Goal: Transaction & Acquisition: Purchase product/service

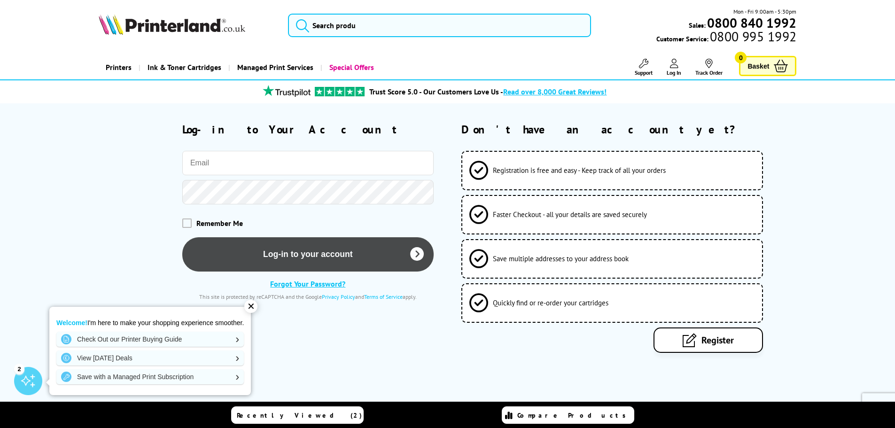
type input "[PERSON_NAME][EMAIL_ADDRESS][PERSON_NAME][DOMAIN_NAME]"
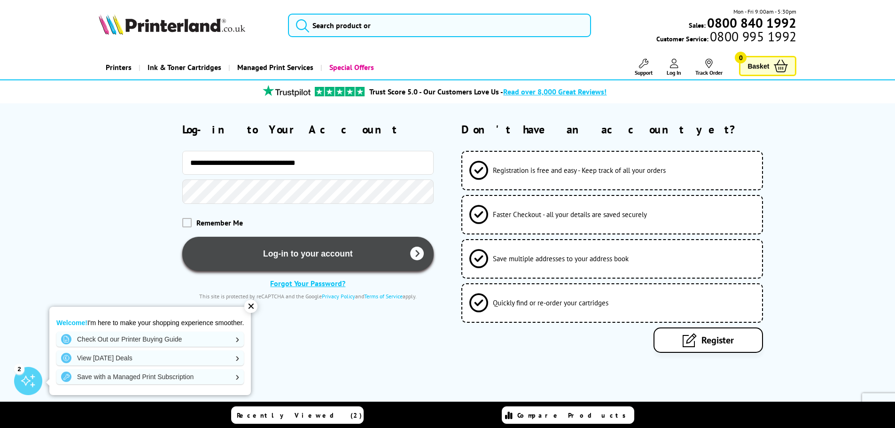
click at [283, 245] on button "Log-in to your account" at bounding box center [307, 254] width 251 height 34
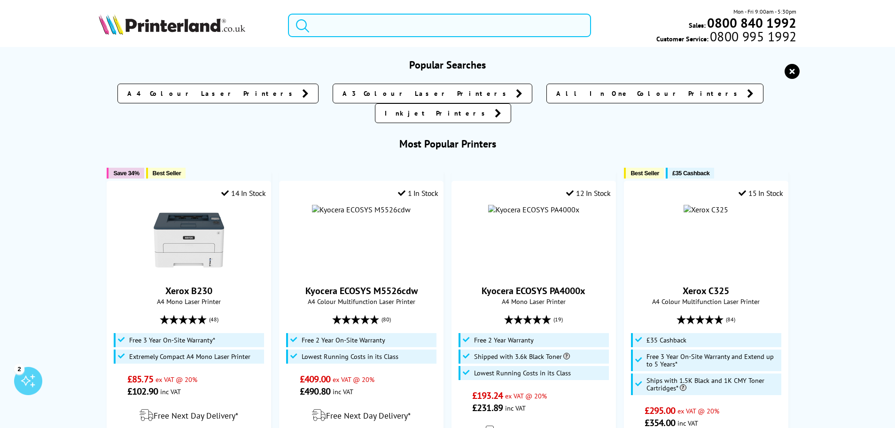
click at [331, 17] on input "search" at bounding box center [439, 26] width 303 height 24
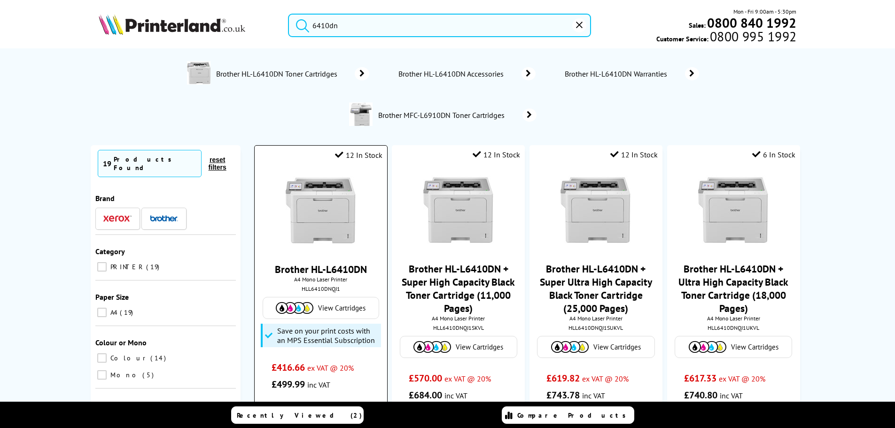
type input "6410dn"
click at [334, 214] on img at bounding box center [321, 211] width 71 height 71
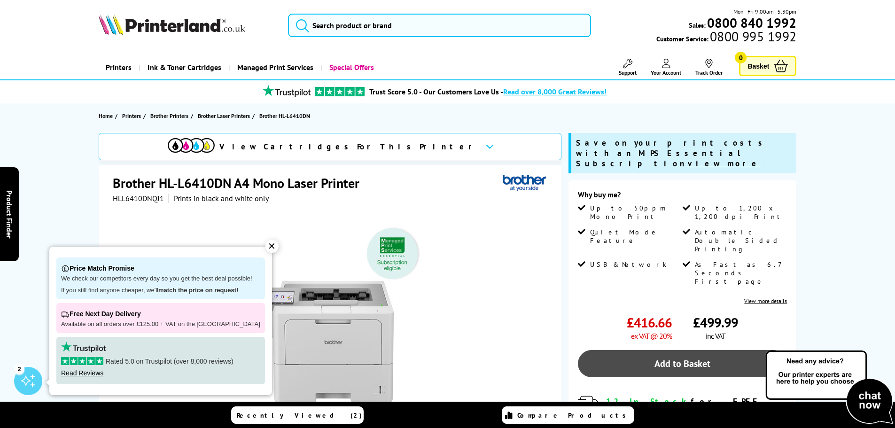
click at [673, 350] on link "Add to Basket" at bounding box center [682, 363] width 209 height 27
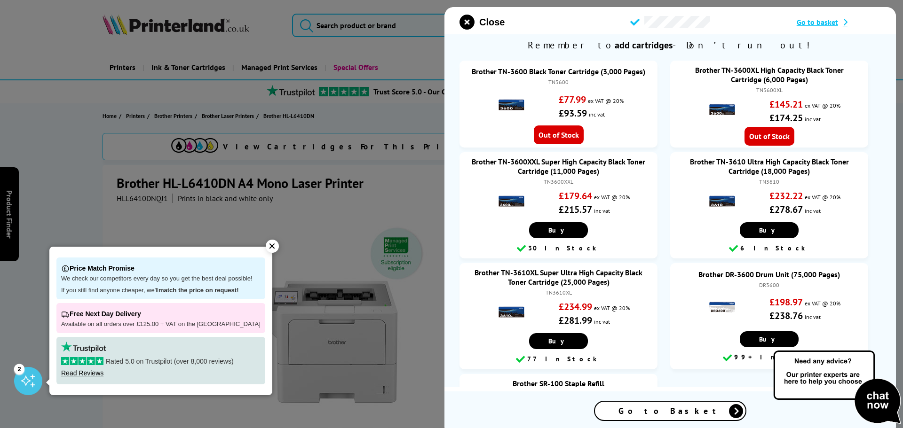
click at [653, 411] on span "Go to Basket" at bounding box center [669, 411] width 103 height 11
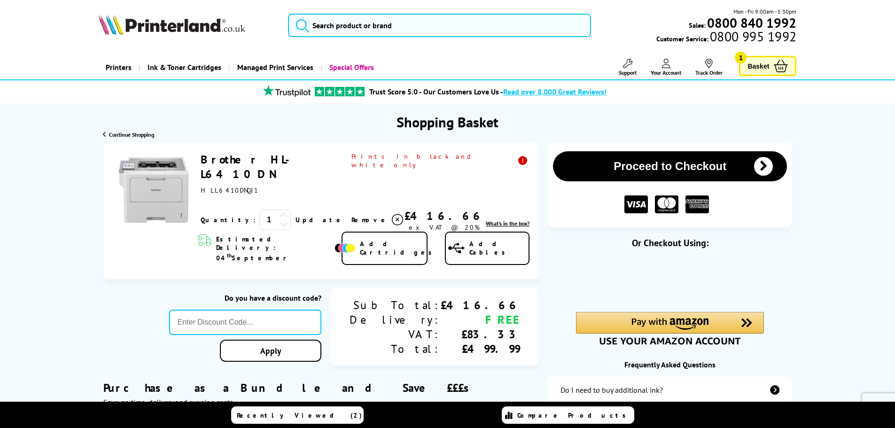
click at [667, 162] on button "Proceed to Checkout" at bounding box center [670, 166] width 234 height 30
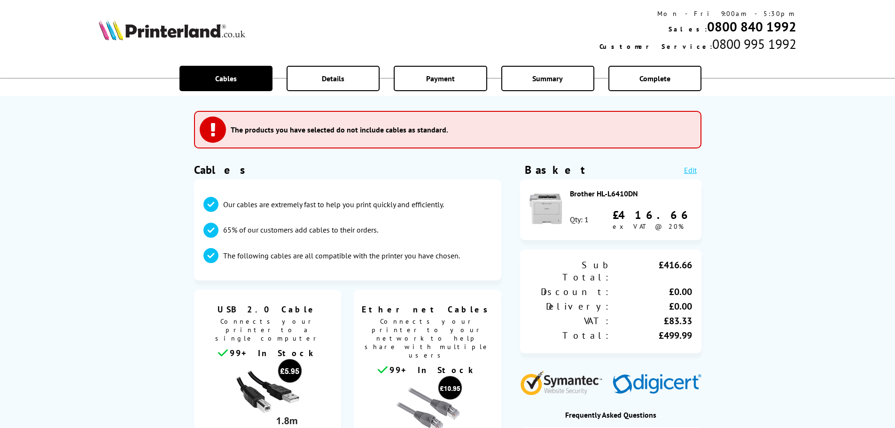
scroll to position [188, 0]
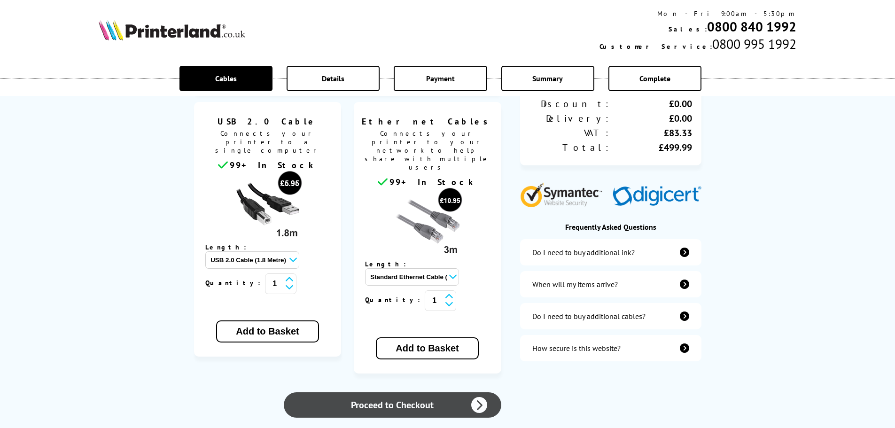
click at [397, 393] on link "Proceed to Checkout" at bounding box center [392, 405] width 217 height 25
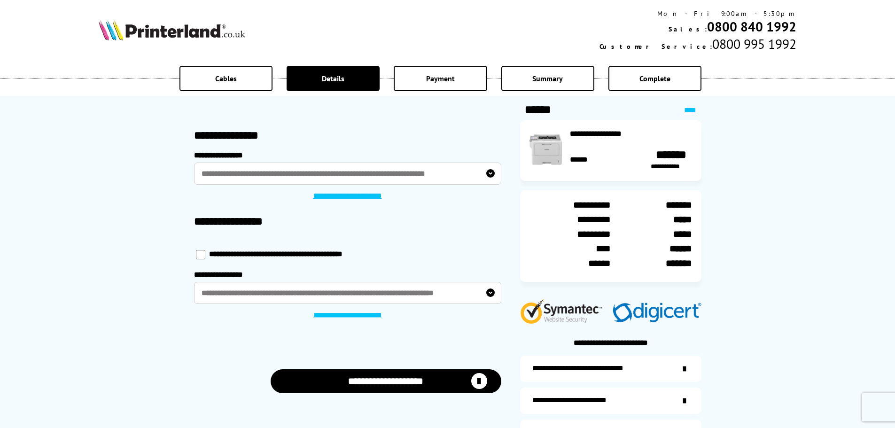
click at [354, 319] on link "**********" at bounding box center [347, 315] width 81 height 9
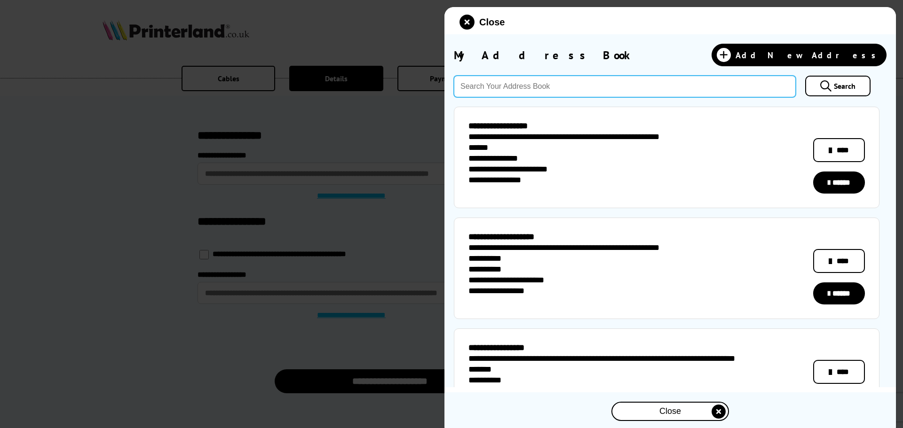
click at [495, 85] on input "text" at bounding box center [625, 87] width 342 height 22
type input "co15 5uh"
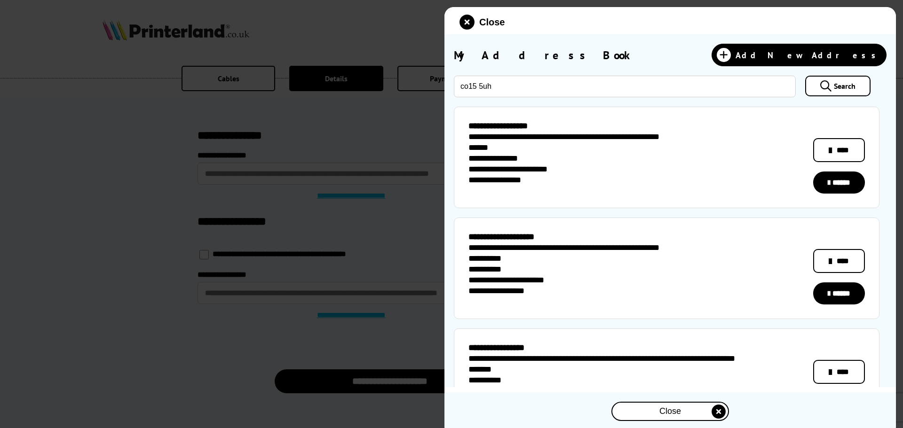
click at [849, 83] on link "Search" at bounding box center [837, 86] width 65 height 21
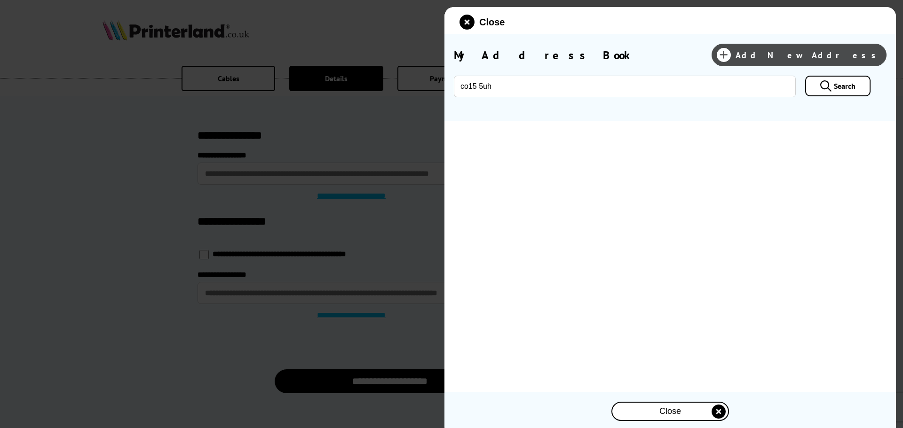
click at [833, 54] on span "Add New Address" at bounding box center [808, 55] width 146 height 11
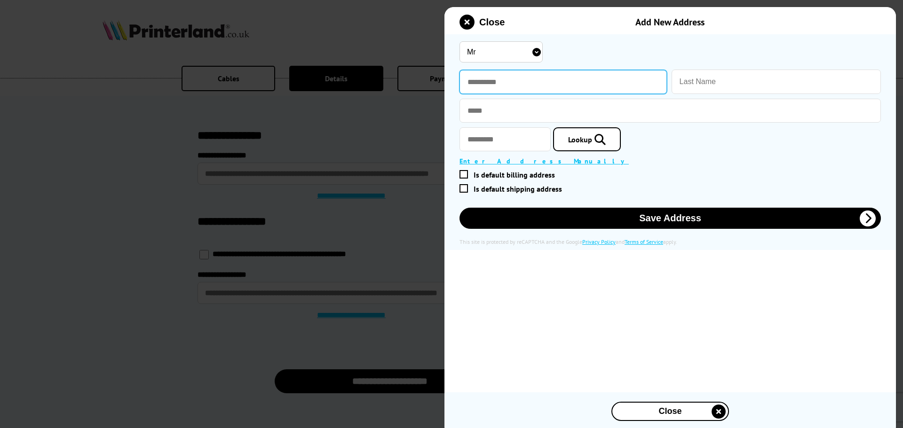
click at [480, 86] on input "text" at bounding box center [562, 82] width 207 height 24
type input "****"
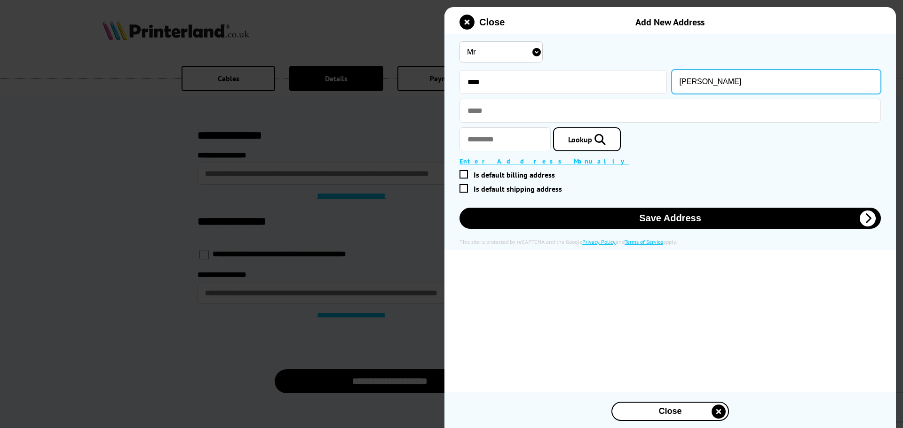
type input "[PERSON_NAME]"
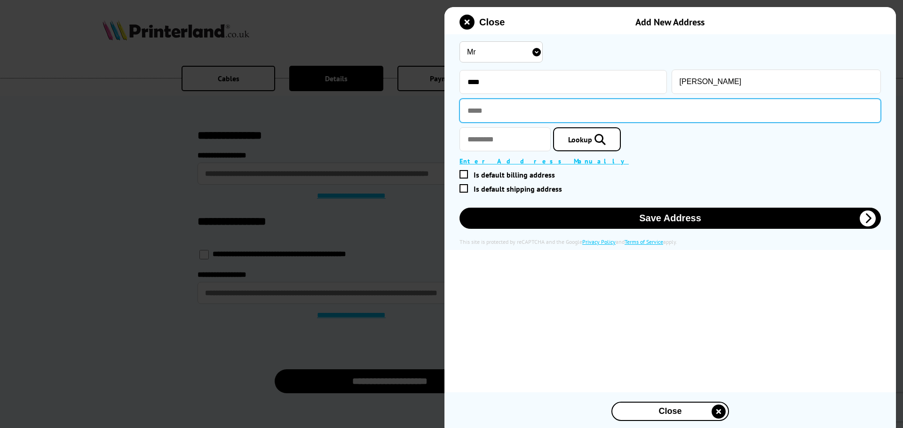
click at [478, 111] on input "text" at bounding box center [669, 111] width 421 height 24
click at [493, 113] on input "text" at bounding box center [669, 111] width 421 height 24
paste input "**********"
type input "**********"
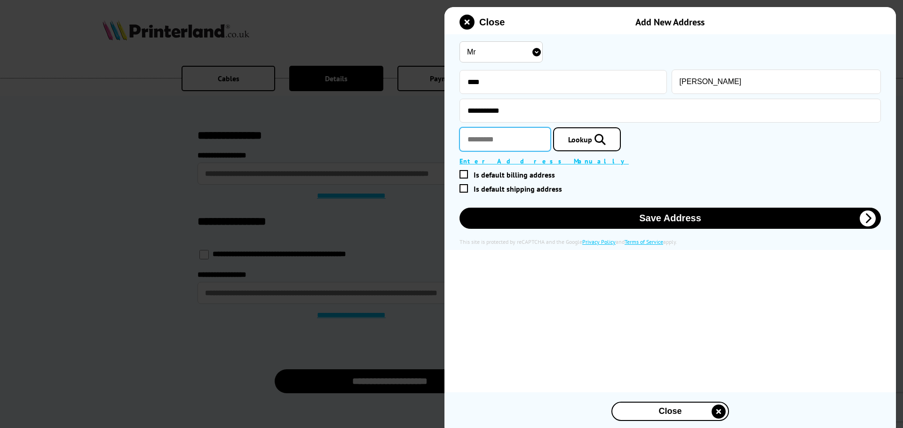
click at [486, 138] on input "text" at bounding box center [504, 139] width 91 height 24
type input "*"
type input "********"
click at [592, 142] on span "Lookup" at bounding box center [580, 139] width 24 height 9
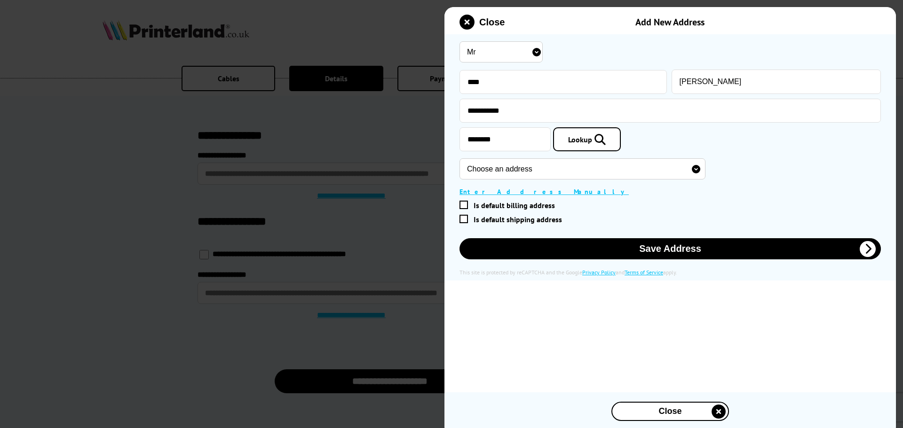
click at [509, 174] on select "Choose an address 59A, Frinton Road, Holland-on-Sea, Clacton-on-Sea, CO15 5UH 6…" at bounding box center [582, 168] width 246 height 21
click at [516, 166] on select "Choose an address 59A, Frinton Road, Holland-on-Sea, Clacton-on-Sea, CO15 5UH 6…" at bounding box center [582, 168] width 246 height 21
select select "GB|RM|A|5315515"
click at [459, 159] on select "Choose an address 59A, Frinton Road, Holland-on-Sea, Clacton-on-Sea, CO15 5UH 6…" at bounding box center [582, 168] width 246 height 21
type input "Holland Pharmacy"
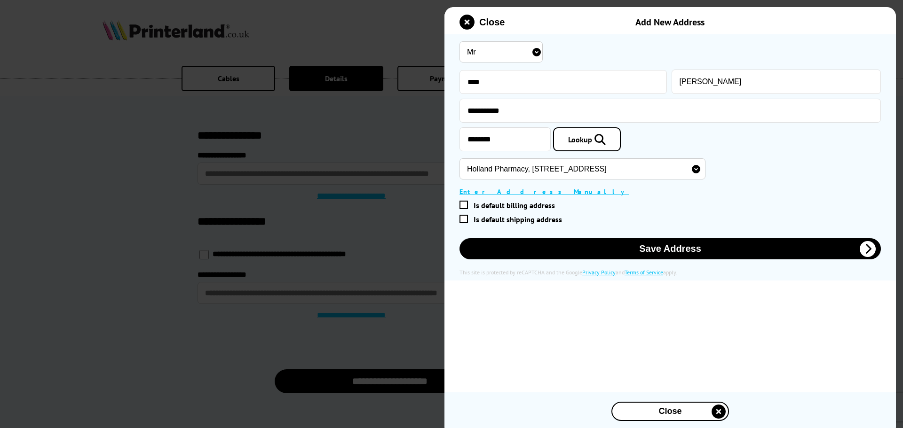
type input "77-79 Frinton Road"
type input "Holland-on-Sea"
type input "Clacton-on-Sea"
type input "Essex"
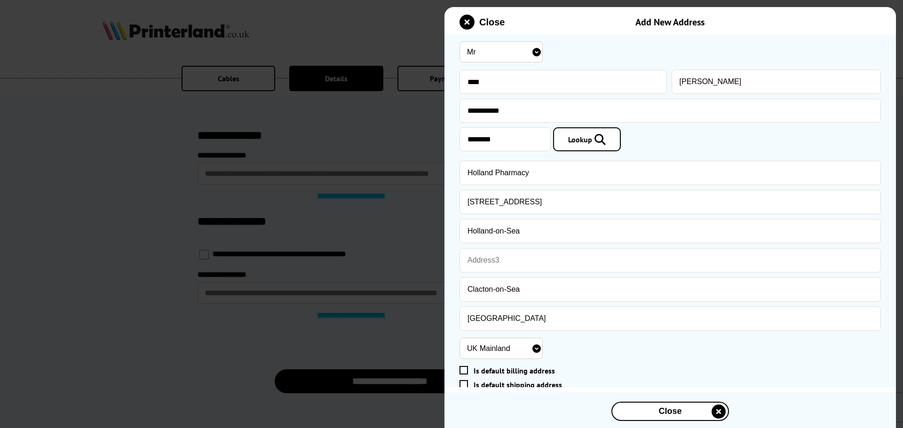
scroll to position [60, 0]
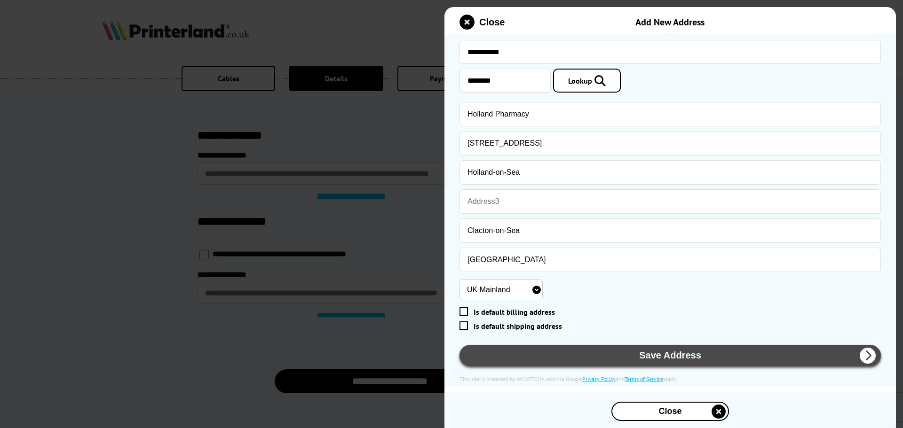
click at [637, 353] on button "Save Address" at bounding box center [669, 355] width 421 height 21
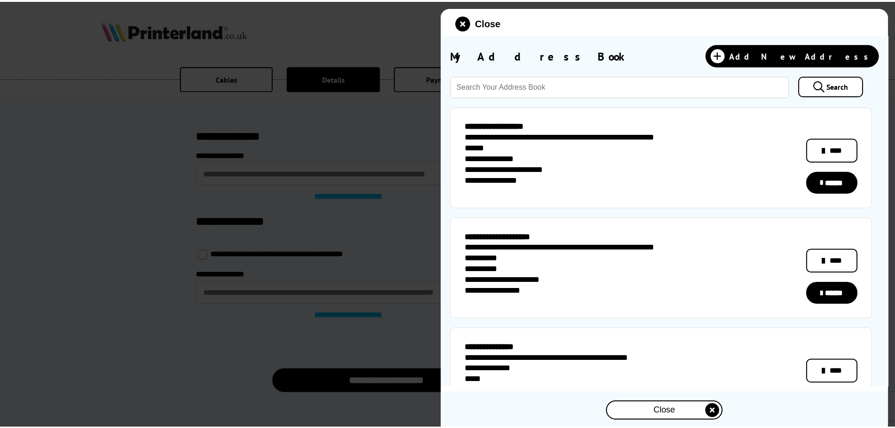
scroll to position [141, 0]
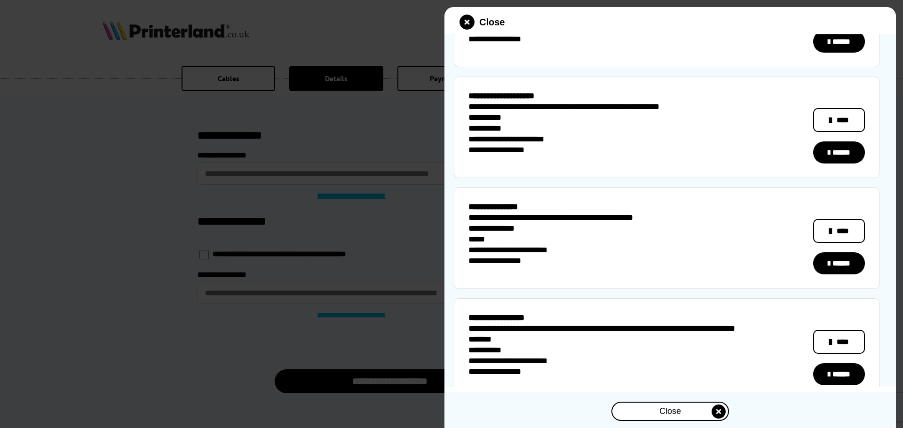
click at [843, 265] on link "******" at bounding box center [839, 263] width 52 height 22
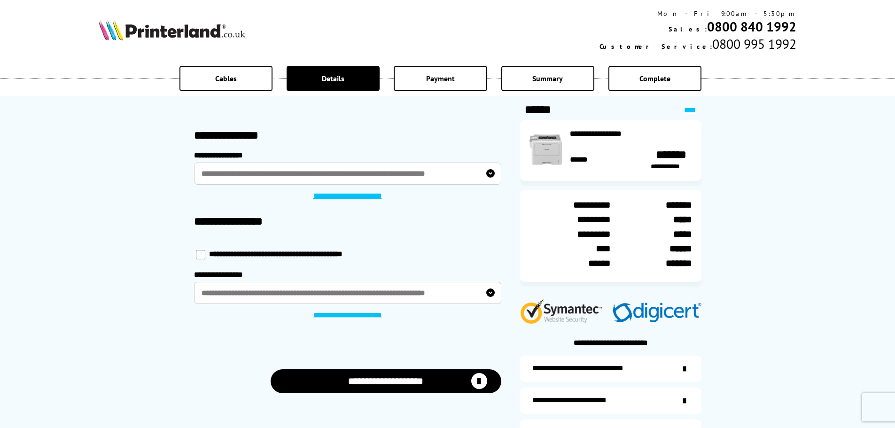
click at [397, 383] on button "**********" at bounding box center [386, 381] width 231 height 24
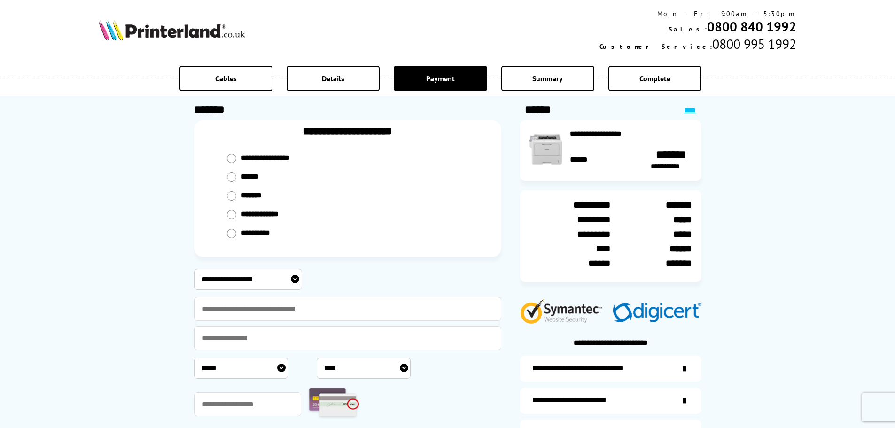
click at [236, 163] on input "radio" at bounding box center [231, 158] width 9 height 9
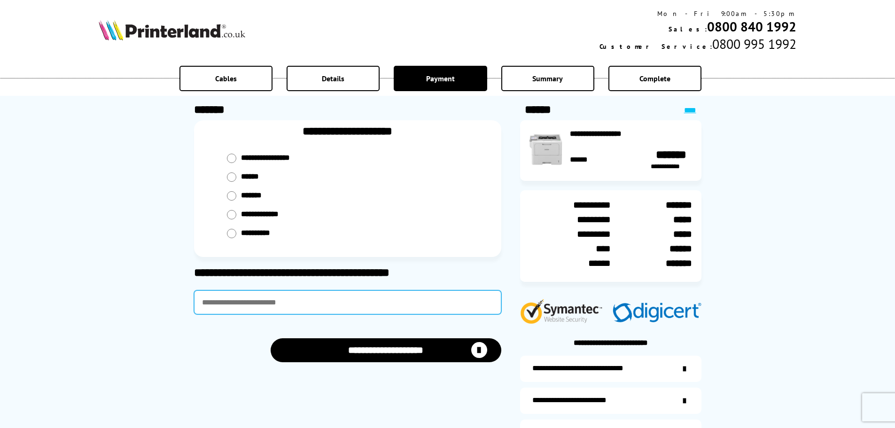
click at [239, 301] on input "text" at bounding box center [347, 303] width 307 height 24
type input "******"
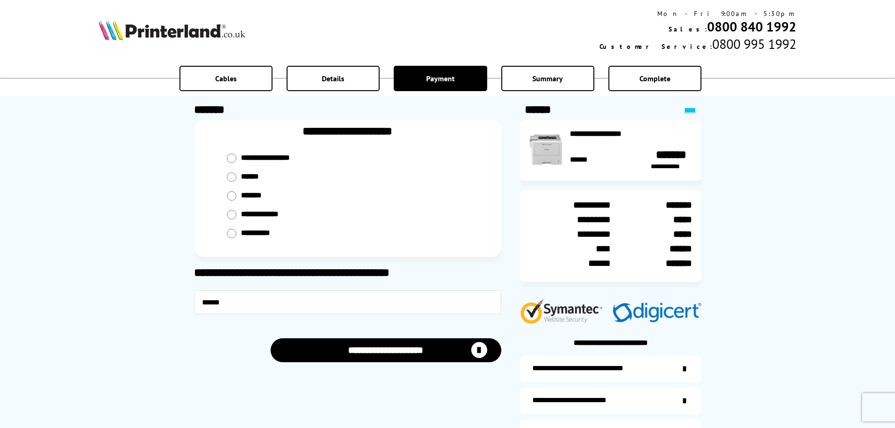
click at [394, 347] on button "**********" at bounding box center [386, 350] width 231 height 24
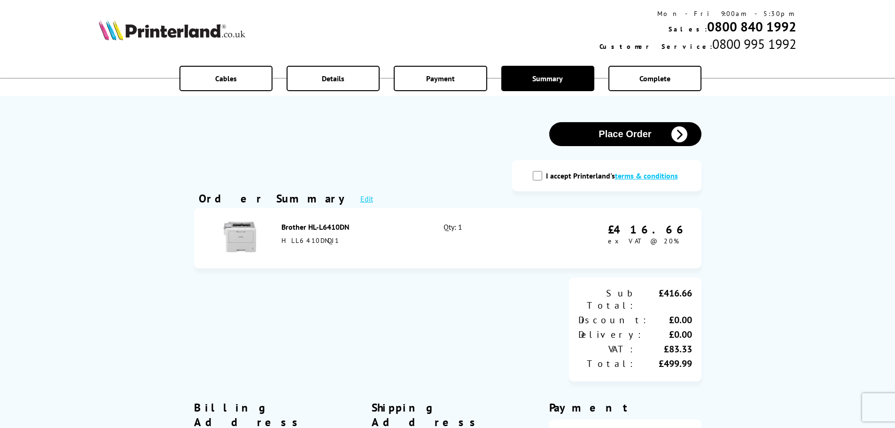
click at [539, 174] on input "I accept Printerland's terms & conditions" at bounding box center [537, 175] width 9 height 9
checkbox input "true"
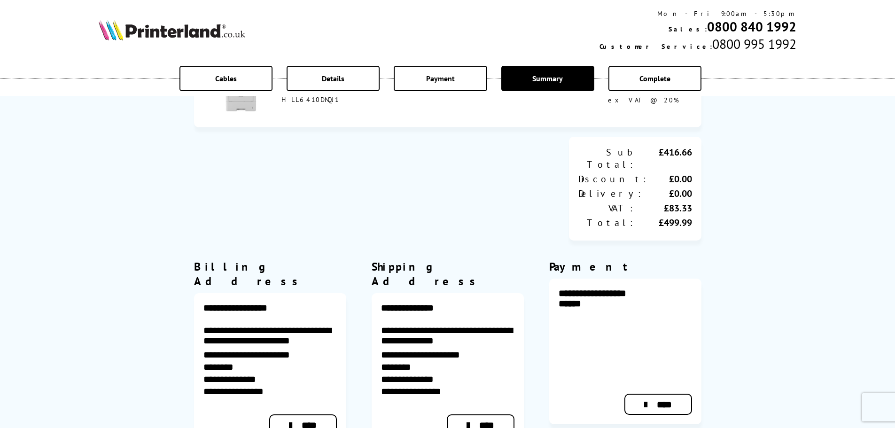
scroll to position [235, 0]
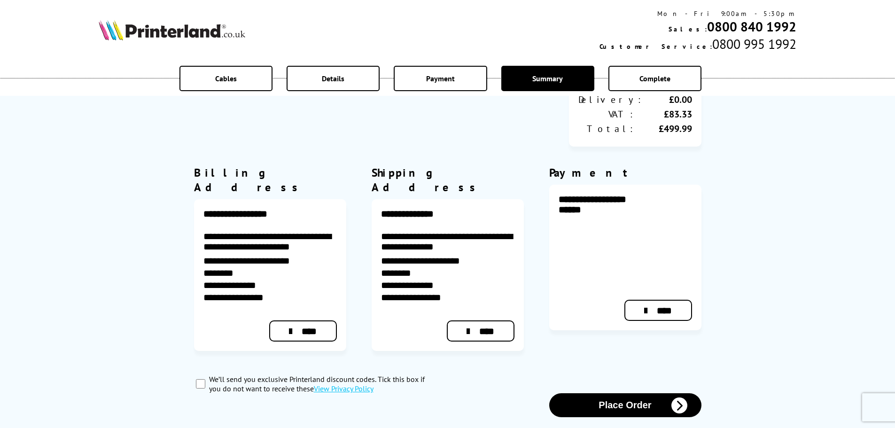
click at [626, 393] on button "Place Order" at bounding box center [626, 405] width 152 height 24
